Goal: Obtain resource: Obtain resource

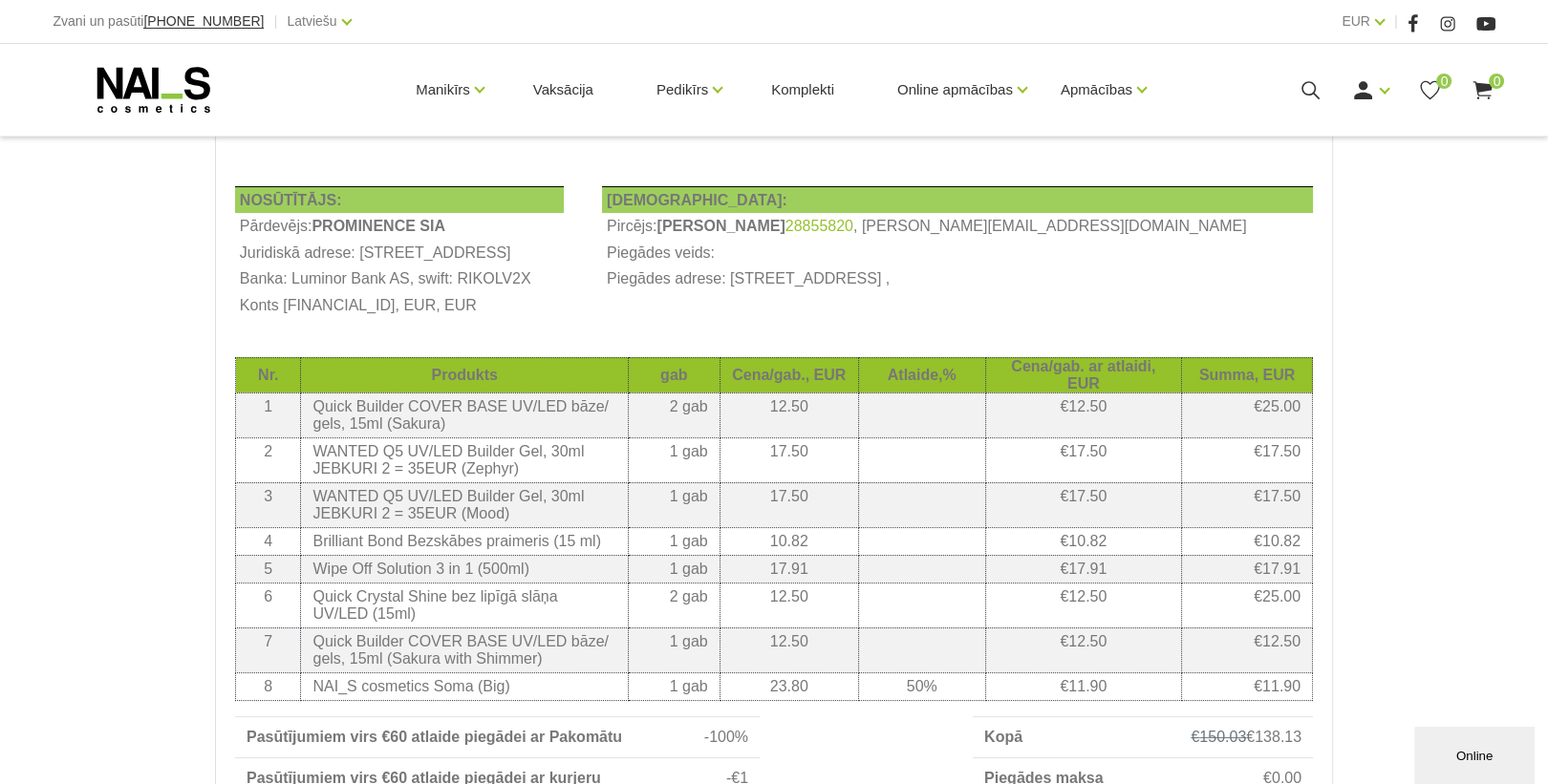
scroll to position [382, 0]
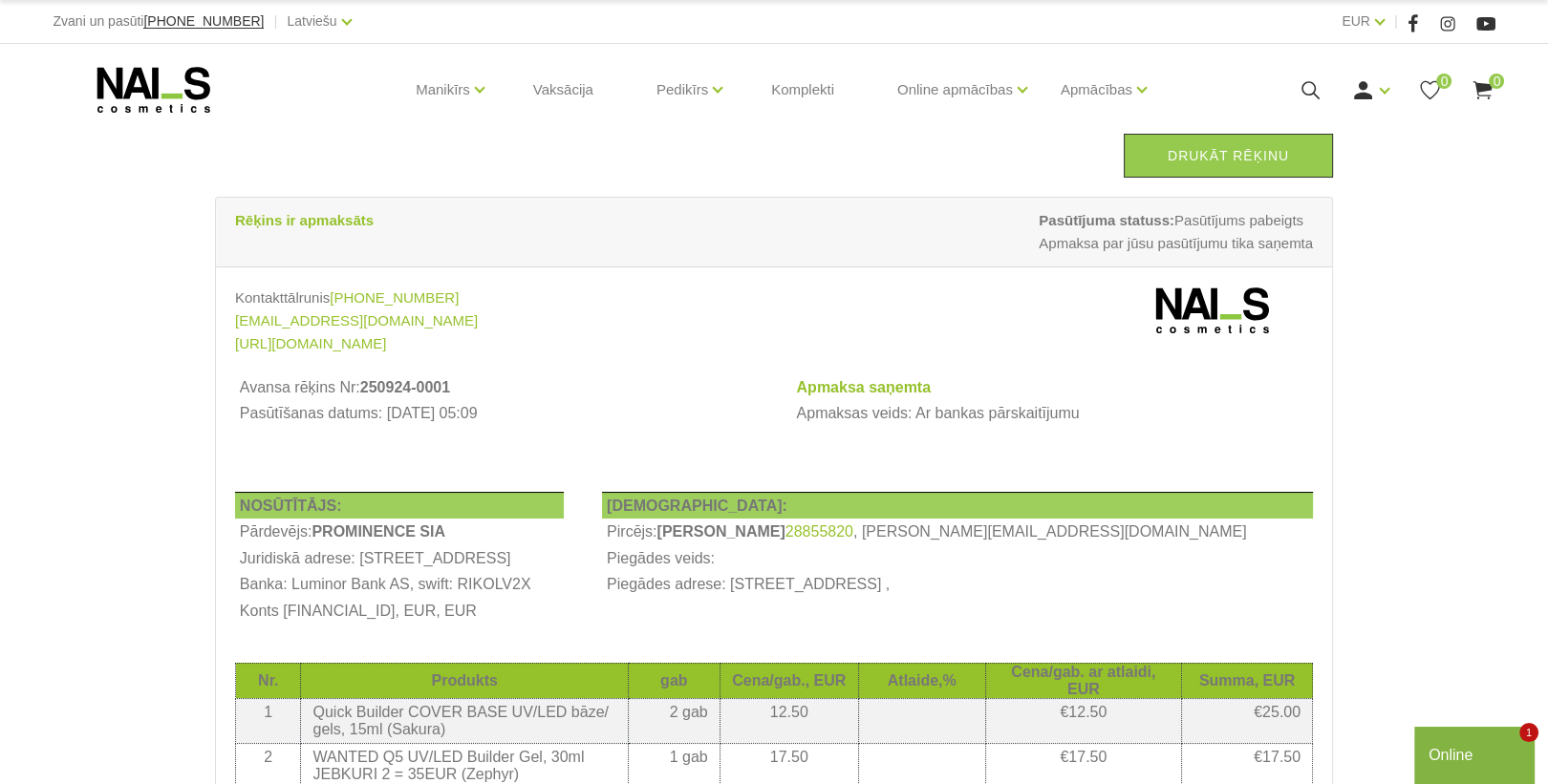
drag, startPoint x: 1281, startPoint y: 159, endPoint x: 121, endPoint y: 701, distance: 1280.4
click at [1281, 159] on link "Drukāt rēķinu" at bounding box center [1229, 156] width 210 height 44
